Goal: Transaction & Acquisition: Book appointment/travel/reservation

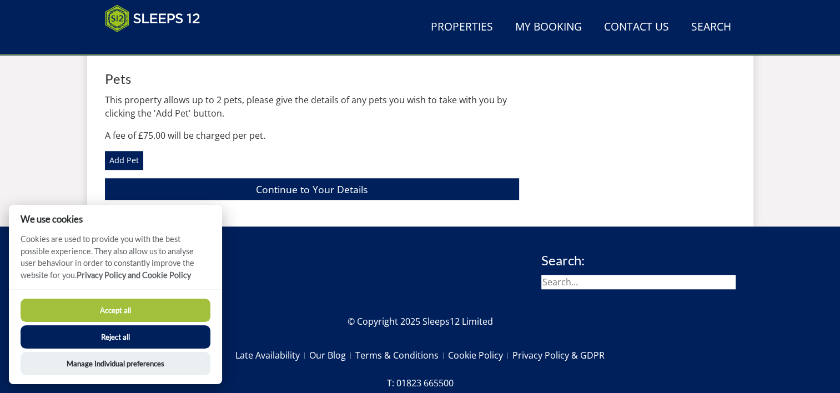
scroll to position [861, 0]
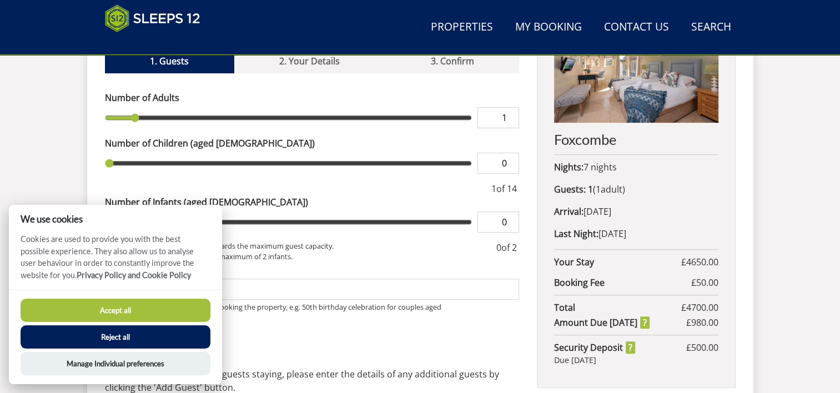
click at [128, 314] on button "Accept all" at bounding box center [116, 310] width 190 height 23
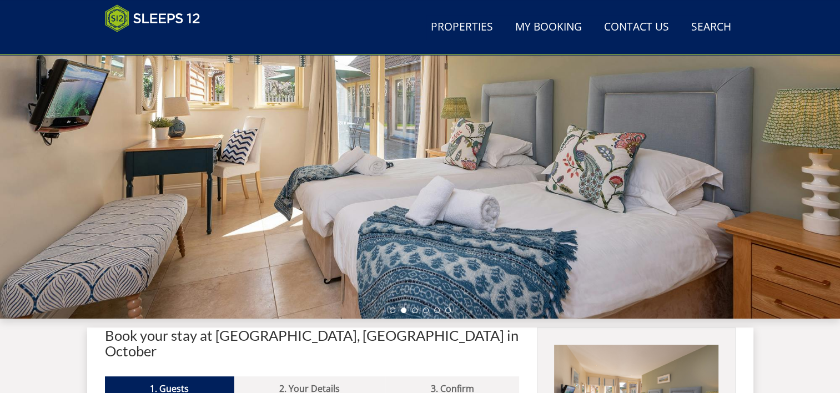
scroll to position [85, 0]
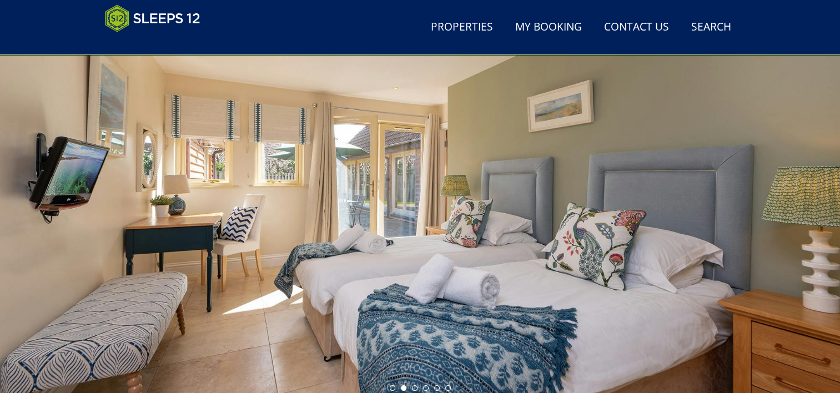
click at [819, 194] on div at bounding box center [420, 202] width 840 height 388
click at [415, 387] on li at bounding box center [415, 388] width 6 height 6
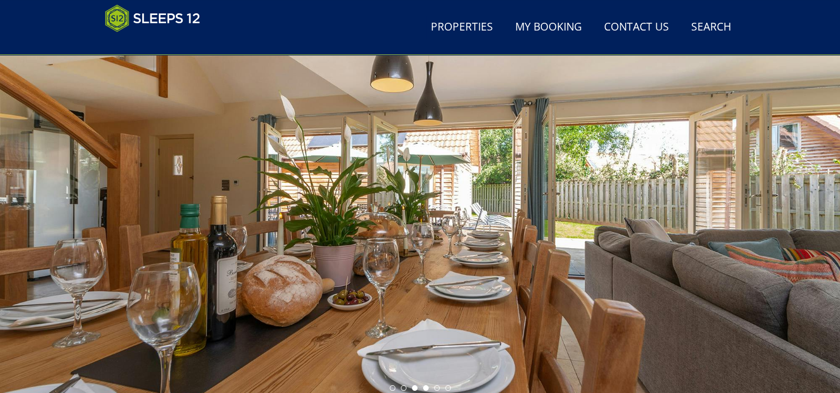
click at [426, 388] on li at bounding box center [426, 388] width 6 height 6
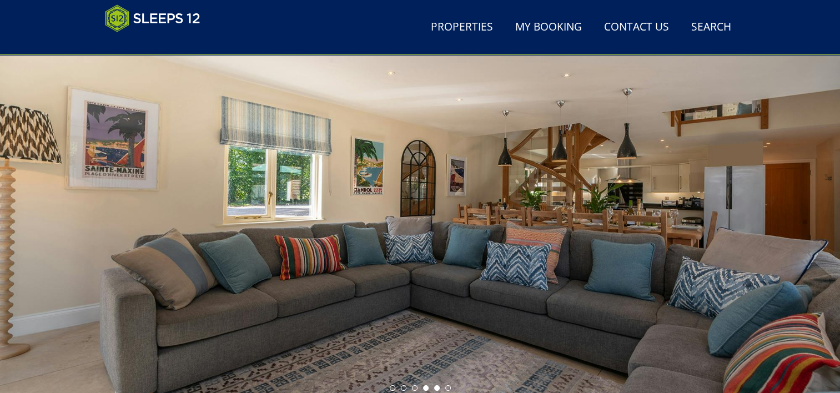
click at [437, 388] on li at bounding box center [437, 388] width 6 height 6
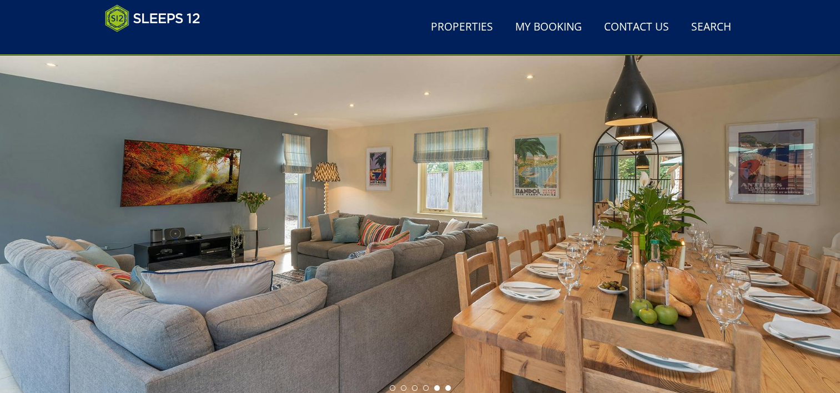
click at [448, 388] on li at bounding box center [448, 388] width 6 height 6
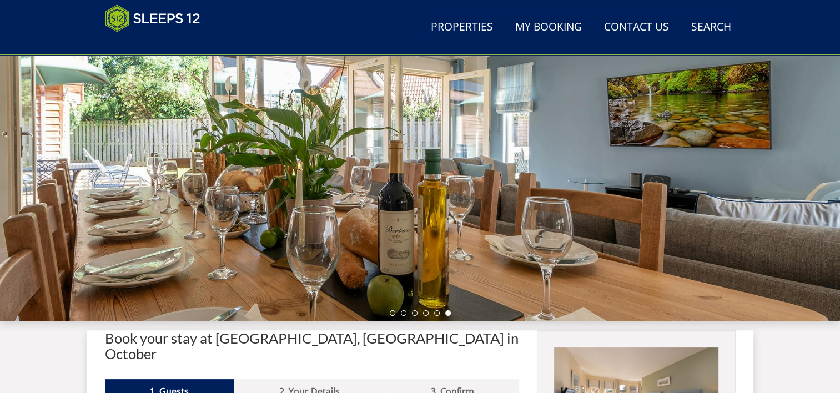
scroll to position [170, 0]
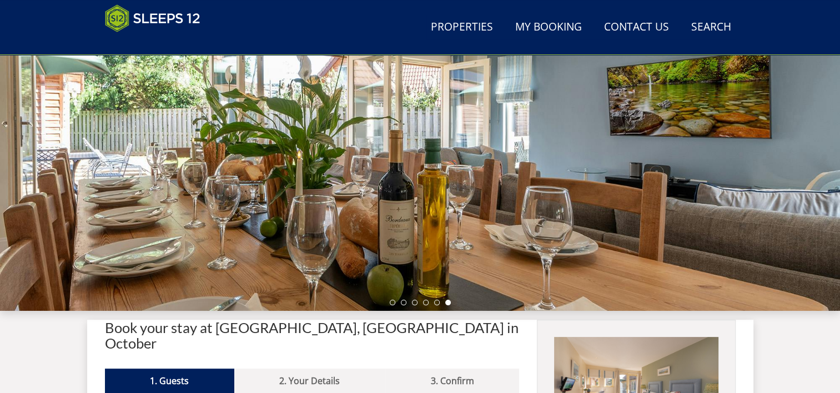
click at [390, 304] on ul at bounding box center [420, 303] width 61 height 6
click at [392, 304] on li at bounding box center [393, 303] width 6 height 6
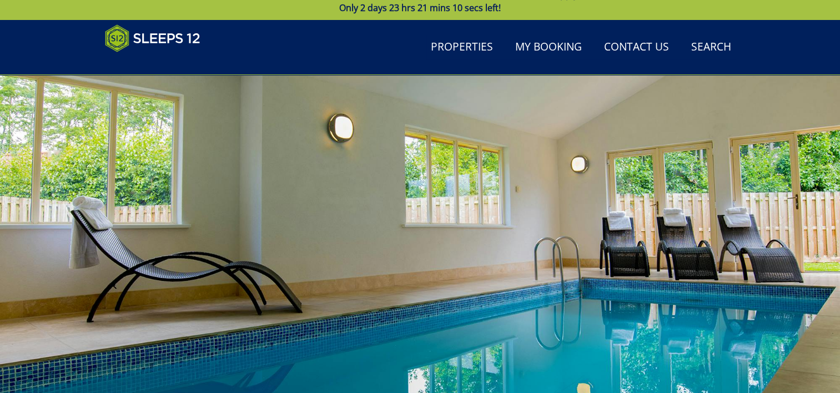
scroll to position [7, 0]
